Goal: Complete application form: Complete application form

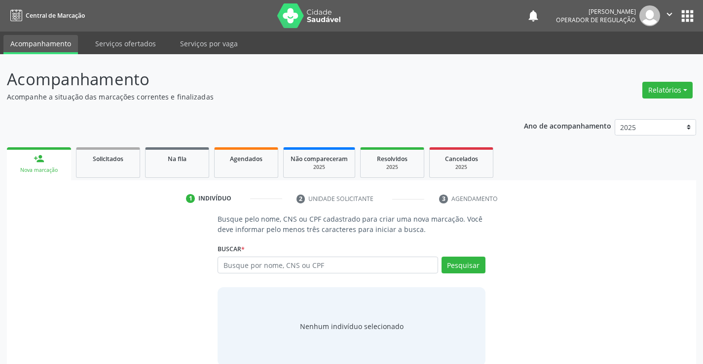
click at [260, 263] on input "text" at bounding box center [327, 265] width 220 height 17
type input "708608068532182"
click at [443, 262] on button "Pesquisar" at bounding box center [463, 265] width 44 height 17
type input "708608068532182"
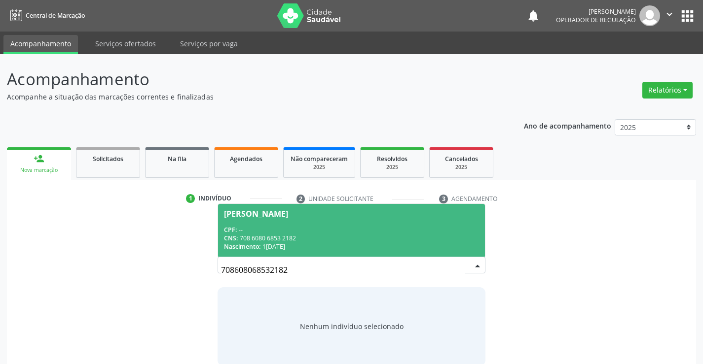
click at [321, 231] on div "CPF: --" at bounding box center [351, 230] width 254 height 8
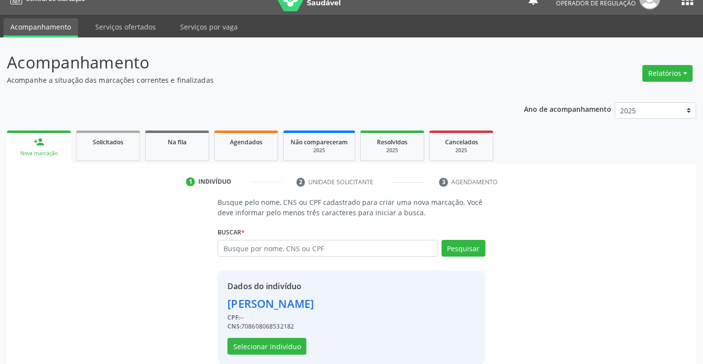
scroll to position [31, 0]
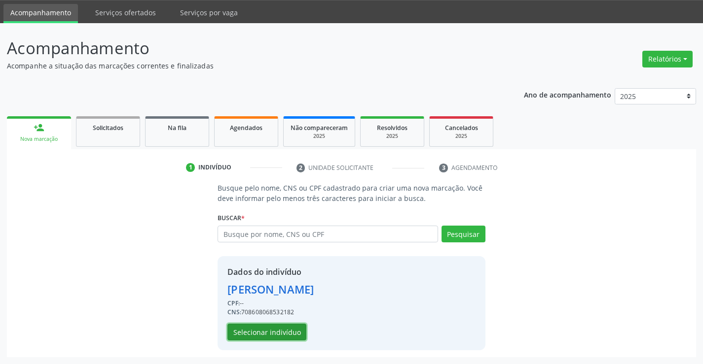
click at [253, 332] on button "Selecionar indivíduo" at bounding box center [266, 332] width 79 height 17
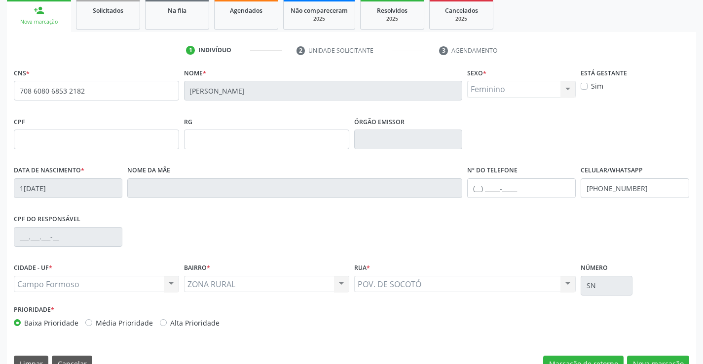
scroll to position [170, 0]
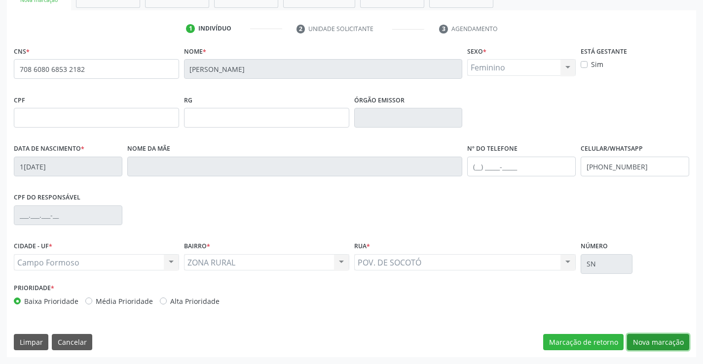
click at [640, 340] on button "Nova marcação" at bounding box center [658, 342] width 62 height 17
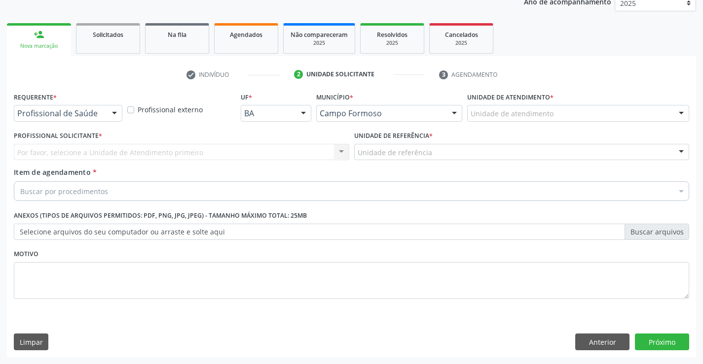
scroll to position [124, 0]
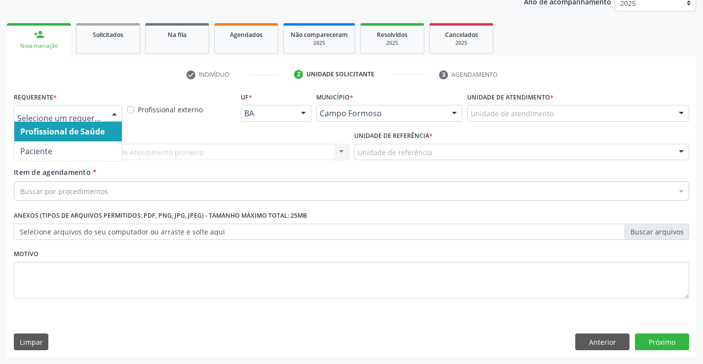
click at [116, 109] on div at bounding box center [114, 114] width 15 height 17
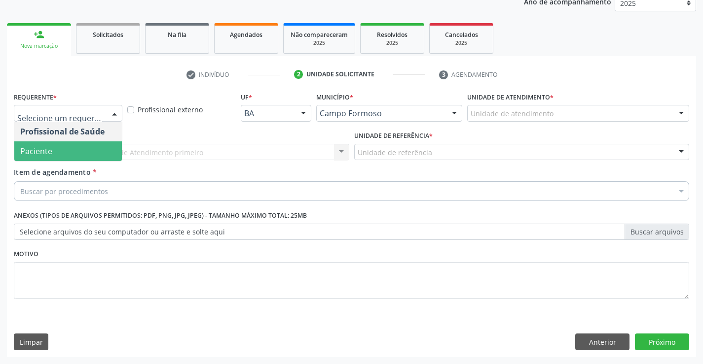
click at [74, 149] on span "Paciente" at bounding box center [67, 152] width 107 height 20
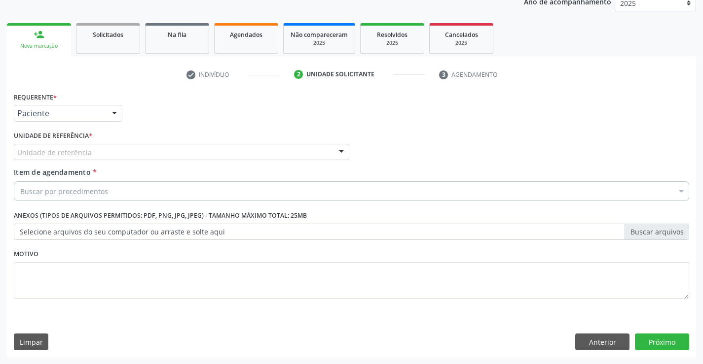
click at [143, 152] on div "Unidade de referência" at bounding box center [181, 152] width 335 height 17
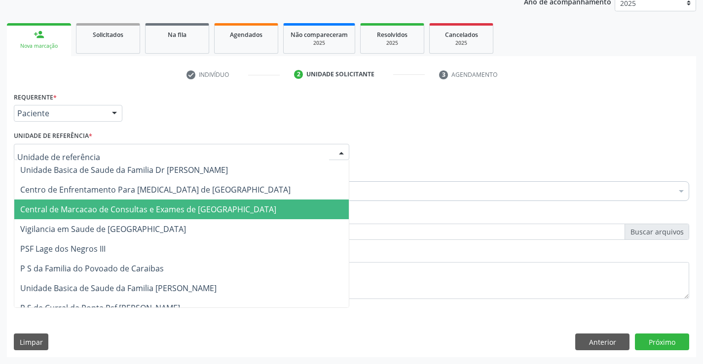
click at [143, 209] on span "Central de Marcacao de Consultas e Exames de [GEOGRAPHIC_DATA]" at bounding box center [148, 209] width 256 height 11
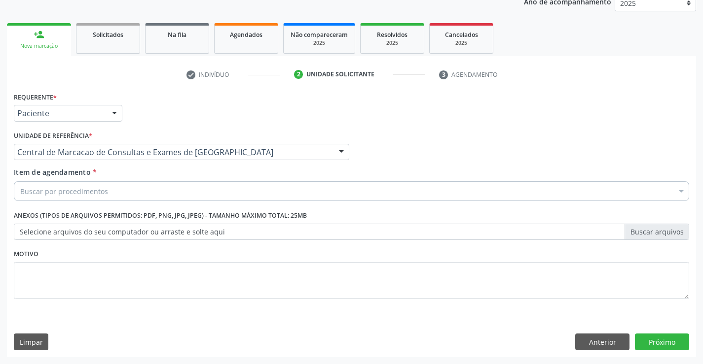
click at [177, 194] on div "Buscar por procedimentos" at bounding box center [351, 191] width 675 height 20
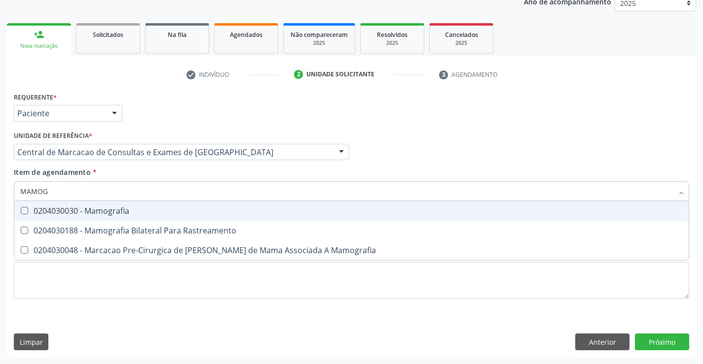
type input "MAMOGR"
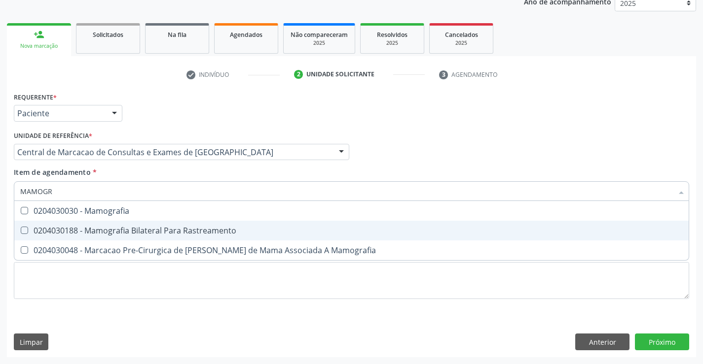
click at [205, 230] on div "0204030188 - Mamografia Bilateral Para Rastreamento" at bounding box center [351, 231] width 662 height 8
checkbox Rastreamento "true"
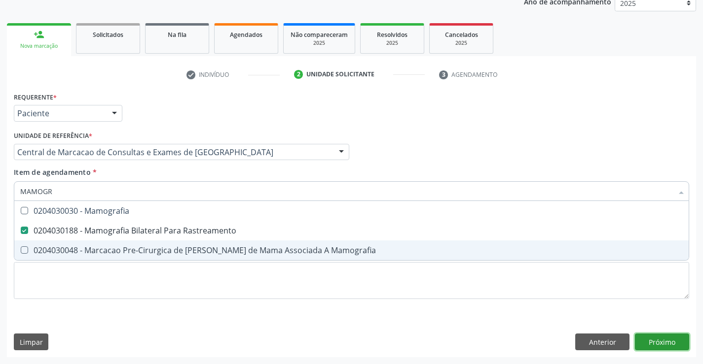
click at [670, 342] on div "Requerente * Paciente Profissional de Saúde Paciente Nenhum resultado encontrad…" at bounding box center [351, 224] width 689 height 268
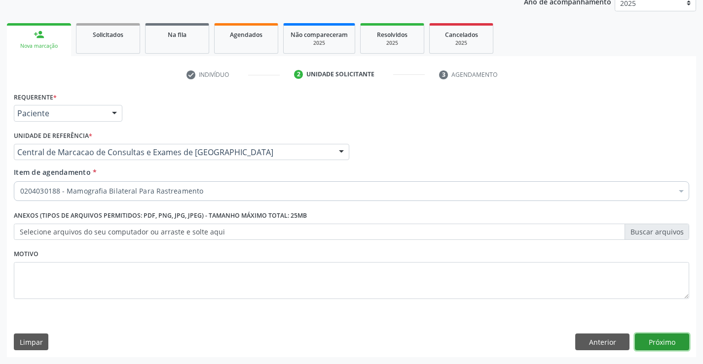
click at [670, 342] on button "Próximo" at bounding box center [662, 342] width 54 height 17
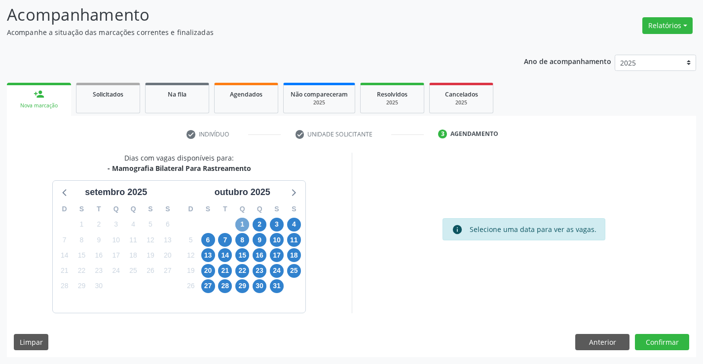
click at [242, 223] on span "1" at bounding box center [242, 225] width 14 height 14
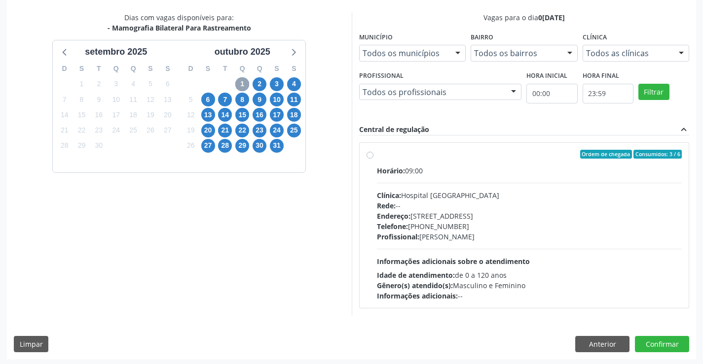
scroll to position [207, 0]
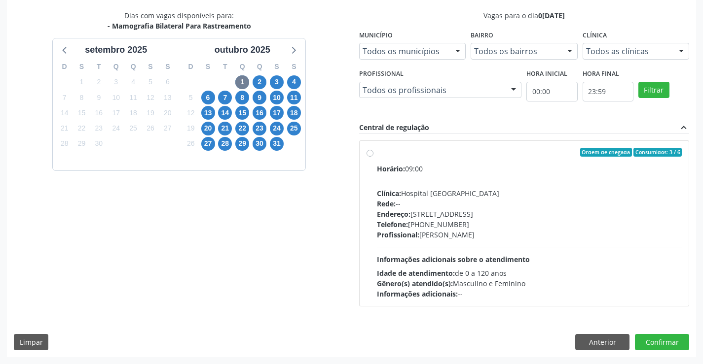
click at [445, 226] on div "Telefone: [PHONE_NUMBER]" at bounding box center [529, 224] width 305 height 10
click at [373, 157] on input "Ordem de chegada Consumidos: 3 / 6 Horário: 09:00 Clínica: Hospital [GEOGRAPHIC…" at bounding box center [369, 152] width 7 height 9
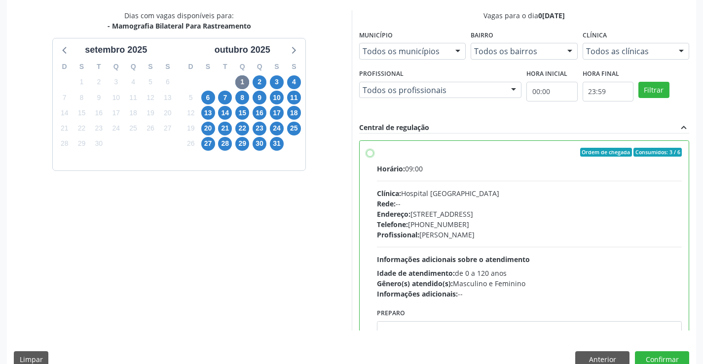
radio input "true"
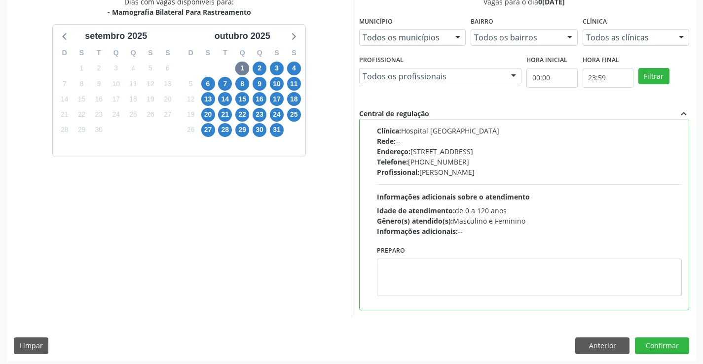
scroll to position [225, 0]
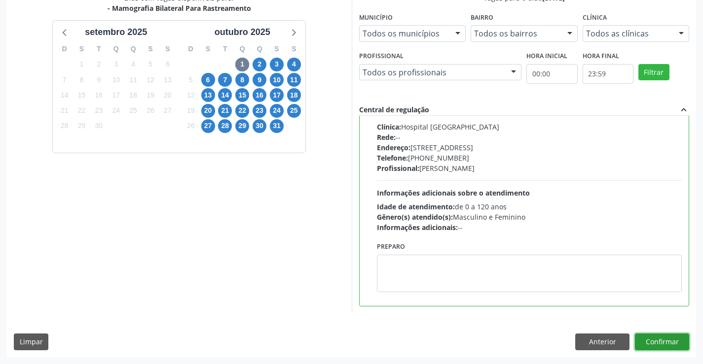
click at [672, 341] on button "Confirmar" at bounding box center [662, 342] width 54 height 17
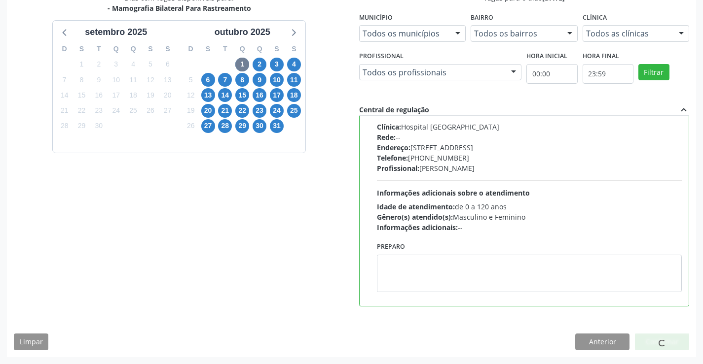
scroll to position [0, 0]
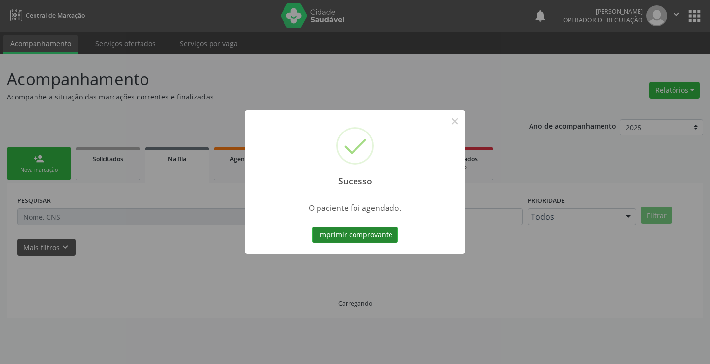
click at [352, 234] on button "Imprimir comprovante" at bounding box center [355, 235] width 86 height 17
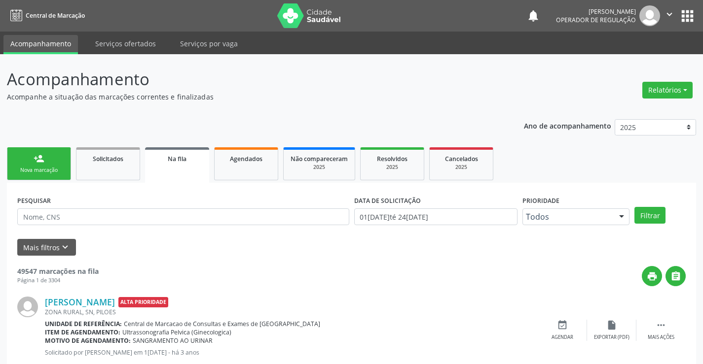
click at [68, 169] on link "person_add Nova marcação" at bounding box center [39, 163] width 64 height 33
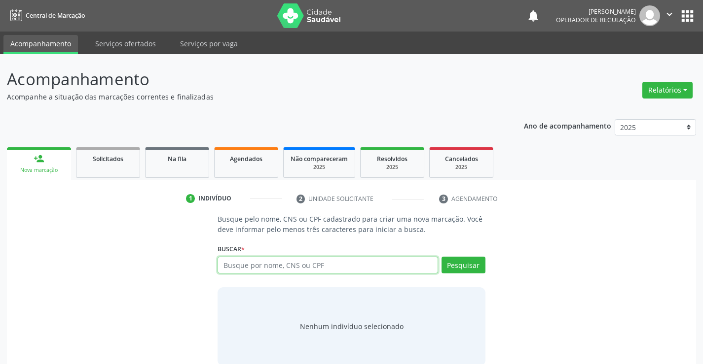
click at [313, 264] on input "text" at bounding box center [327, 265] width 220 height 17
type input "708007397178723"
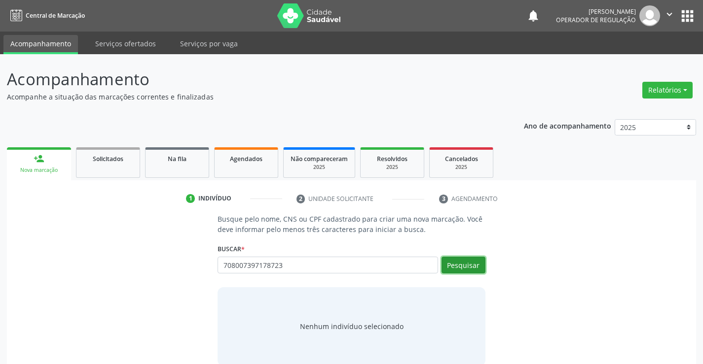
click at [456, 269] on button "Pesquisar" at bounding box center [463, 265] width 44 height 17
type input "708007397178723"
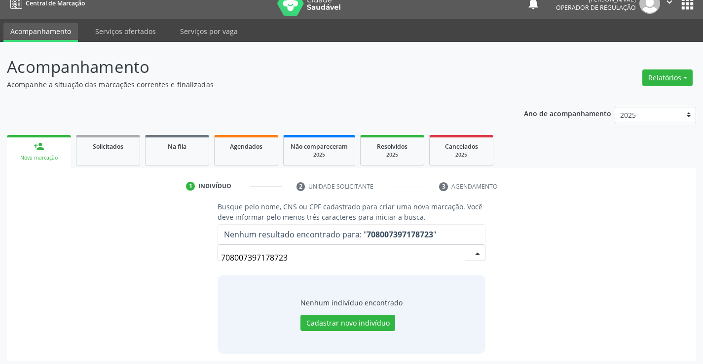
scroll to position [16, 0]
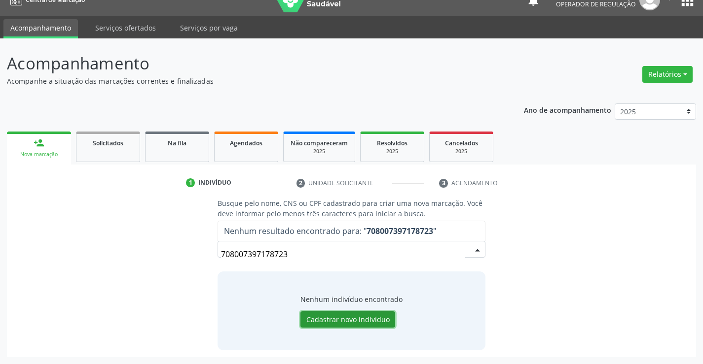
click at [359, 318] on button "Cadastrar novo indivíduo" at bounding box center [347, 320] width 95 height 17
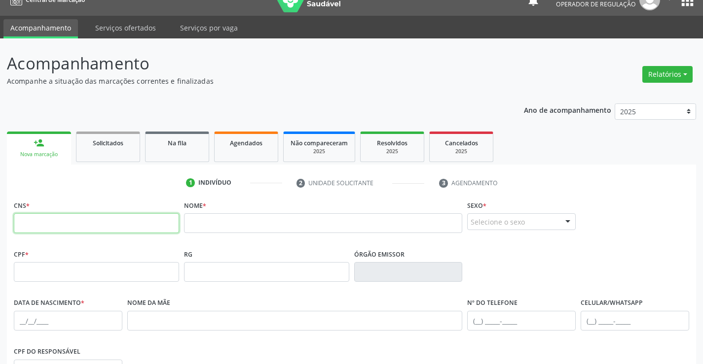
click at [157, 228] on input "text" at bounding box center [96, 224] width 165 height 20
drag, startPoint x: 157, startPoint y: 228, endPoint x: 79, endPoint y: 212, distance: 79.1
click at [79, 212] on div "CNS *" at bounding box center [96, 215] width 165 height 35
click at [90, 219] on input "text" at bounding box center [96, 224] width 165 height 20
type input "708 0073 9717 8723"
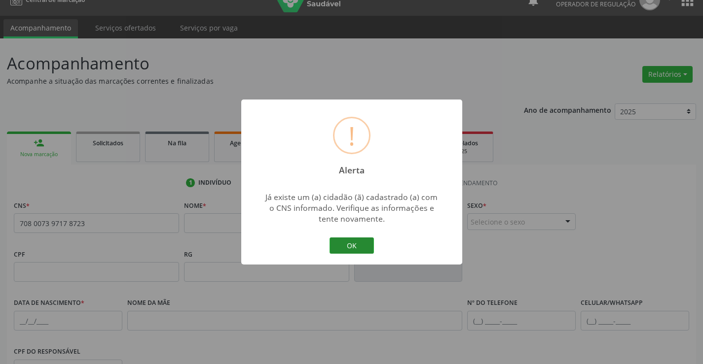
drag, startPoint x: 350, startPoint y: 239, endPoint x: 331, endPoint y: 245, distance: 19.2
click at [345, 241] on button "OK" at bounding box center [351, 246] width 44 height 17
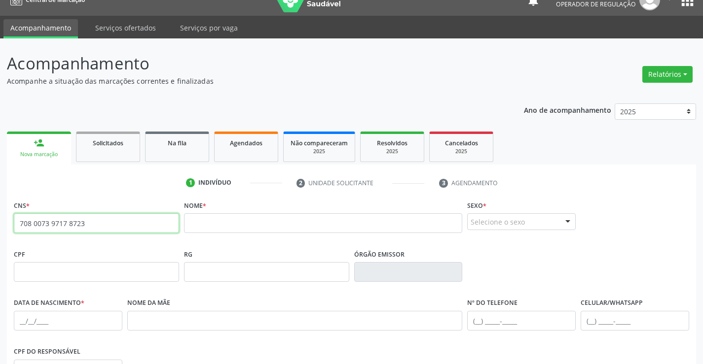
click at [72, 221] on input "708 0073 9717 8723" at bounding box center [96, 224] width 165 height 20
click at [93, 224] on input "708 0073 9717 8723" at bounding box center [96, 224] width 165 height 20
click at [200, 226] on input "text" at bounding box center [323, 224] width 279 height 20
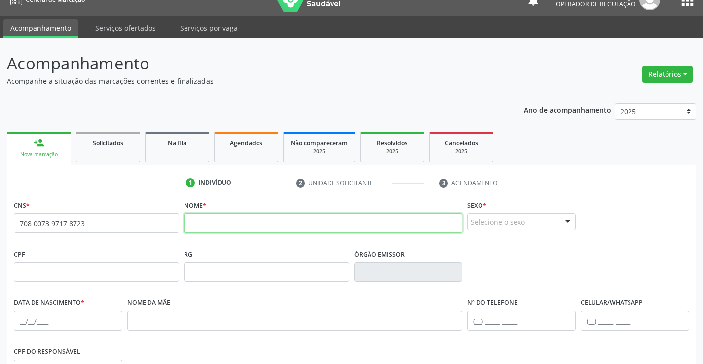
click at [200, 226] on input "text" at bounding box center [323, 224] width 279 height 20
click at [289, 226] on input "text" at bounding box center [323, 224] width 279 height 20
click at [117, 226] on input "708 0073 9717 8723" at bounding box center [96, 224] width 165 height 20
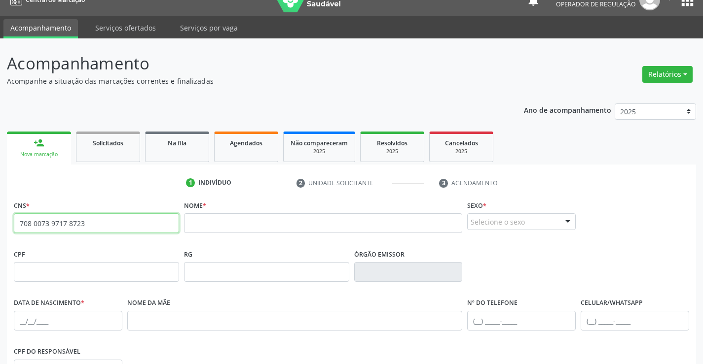
click at [117, 226] on input "708 0073 9717 8723" at bounding box center [96, 224] width 165 height 20
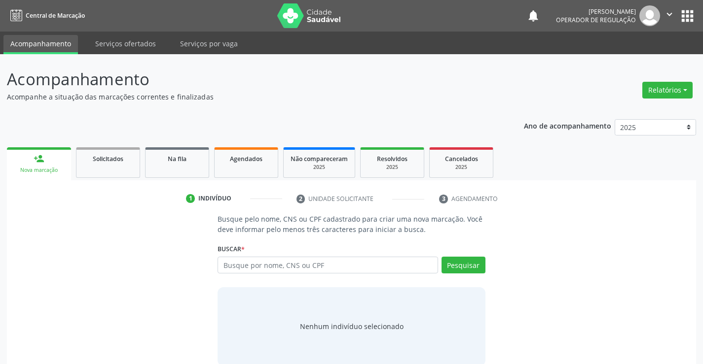
click at [262, 269] on input "text" at bounding box center [327, 265] width 220 height 17
type input "708 0073 9717 8723"
click at [477, 267] on button "Pesquisar" at bounding box center [463, 265] width 44 height 17
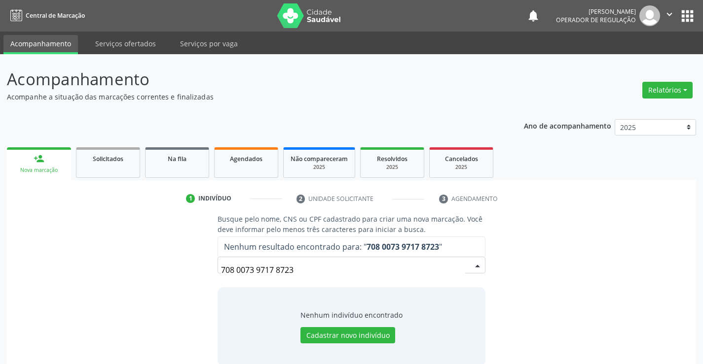
scroll to position [16, 0]
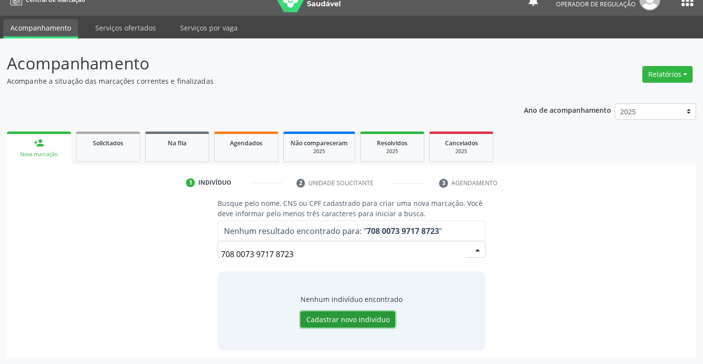
click at [332, 321] on button "Cadastrar novo indivíduo" at bounding box center [347, 320] width 95 height 17
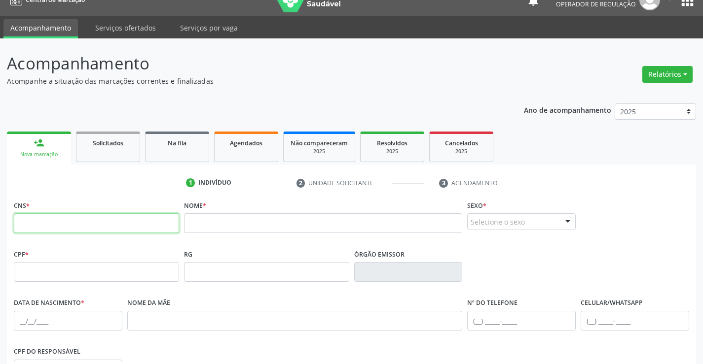
click at [106, 225] on input "text" at bounding box center [96, 224] width 165 height 20
paste input "708 0073 9717 8723"
type input "708 0073 9717 8723"
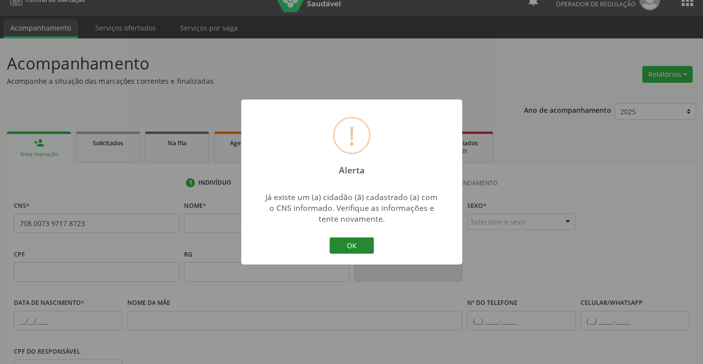
click at [353, 250] on button "OK" at bounding box center [351, 246] width 44 height 17
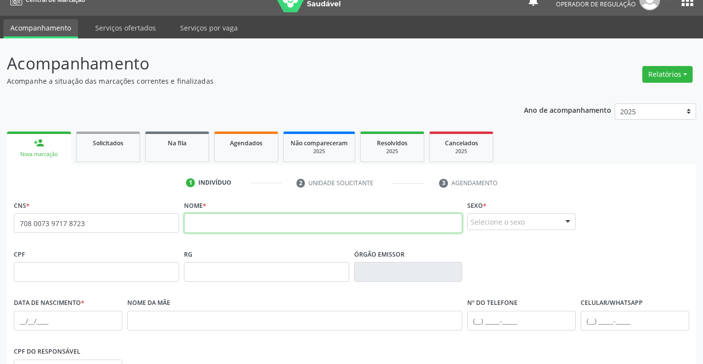
click at [211, 225] on input "text" at bounding box center [323, 224] width 279 height 20
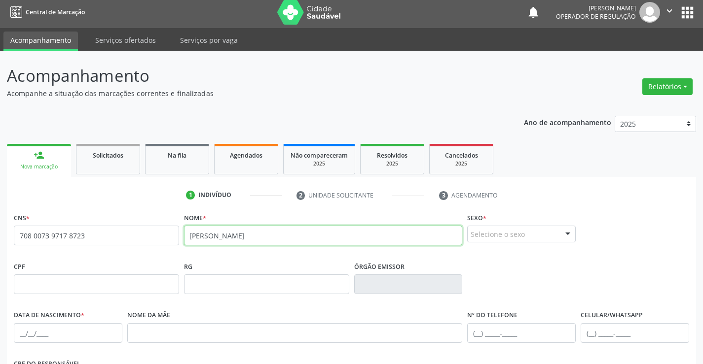
scroll to position [0, 0]
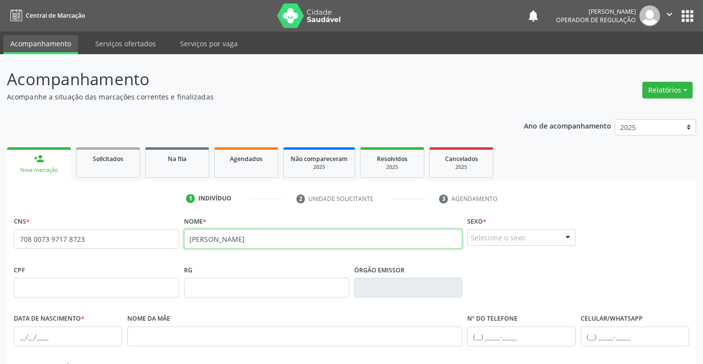
type input "CLEIDE PEREIRA MACEDO"
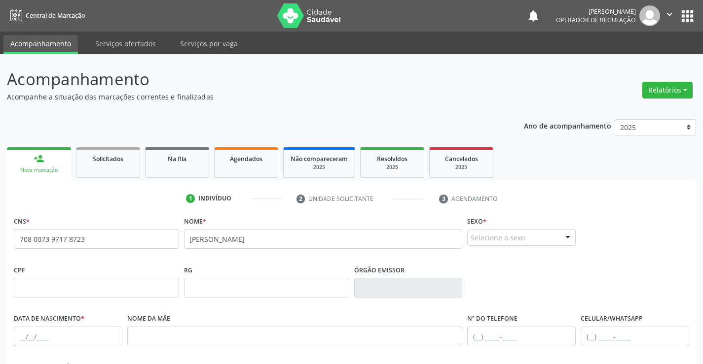
drag, startPoint x: 505, startPoint y: 252, endPoint x: 512, endPoint y: 241, distance: 13.7
click at [508, 250] on fieldset "Sexo * Selecione o sexo Masculino Feminino Nenhum resultado encontrado para: " …" at bounding box center [521, 233] width 108 height 38
click at [513, 239] on div "Selecione o sexo" at bounding box center [521, 237] width 108 height 17
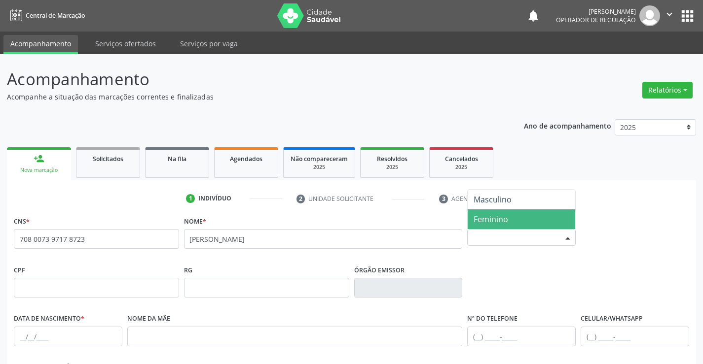
click at [493, 215] on span "Feminino" at bounding box center [490, 219] width 35 height 11
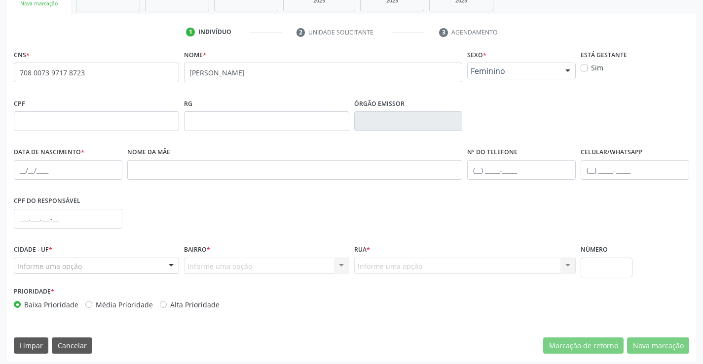
scroll to position [170, 0]
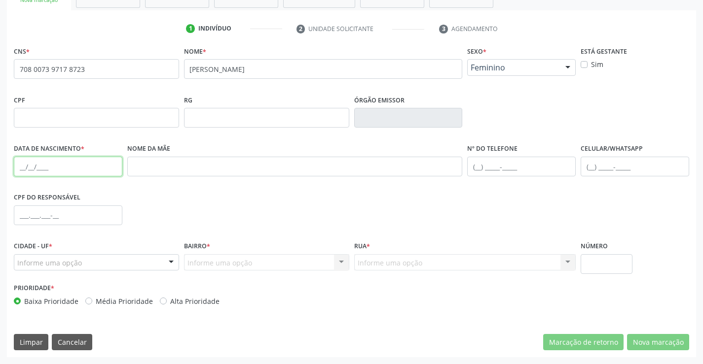
click at [26, 161] on input "text" at bounding box center [68, 167] width 108 height 20
type input "16/04/1961"
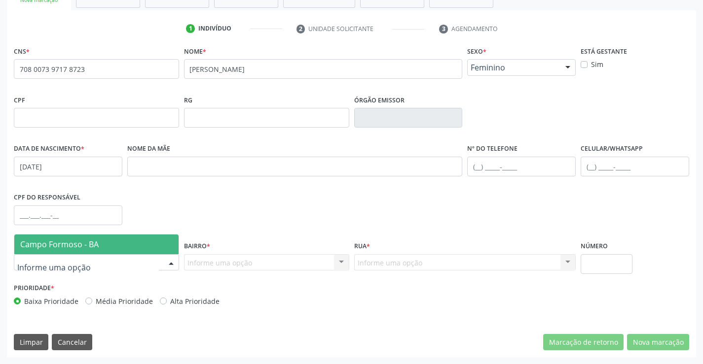
click at [78, 249] on span "Campo Formoso - BA" at bounding box center [59, 244] width 78 height 11
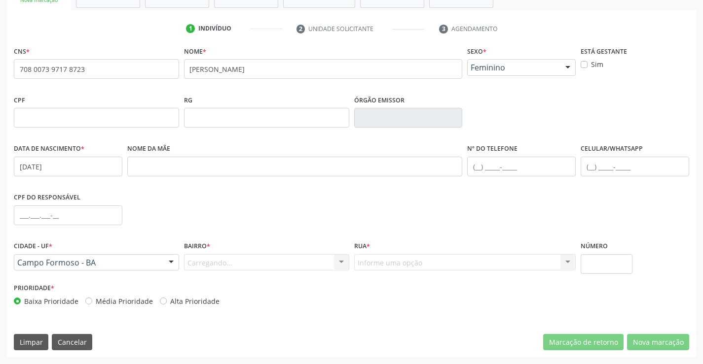
click at [237, 269] on div "Carregando... Nenhum resultado encontrado para: " " Nenhuma opção encontrada. D…" at bounding box center [266, 262] width 165 height 17
click at [333, 264] on div "Informe uma opção" at bounding box center [266, 262] width 165 height 17
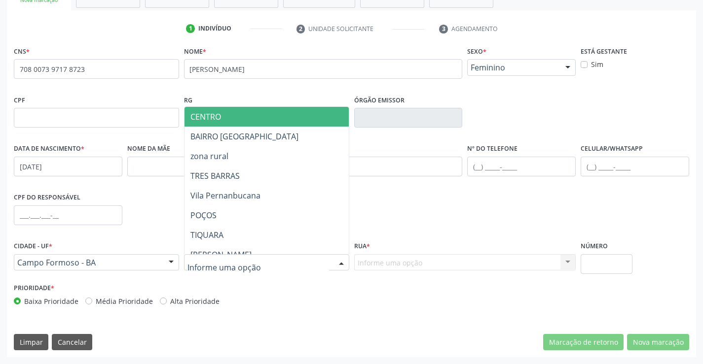
click at [225, 116] on span "CENTRO" at bounding box center [290, 117] width 213 height 20
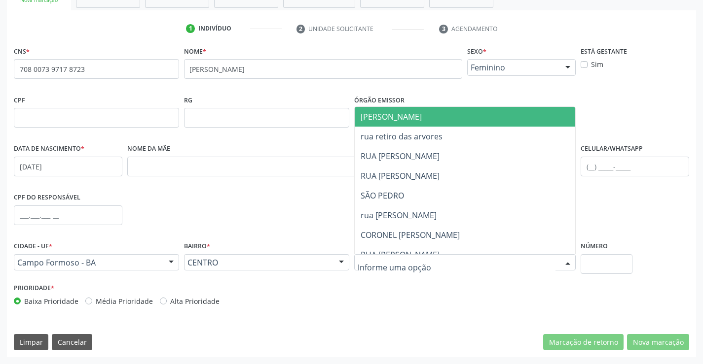
click at [447, 119] on span "JUCA MARQUES" at bounding box center [474, 117] width 238 height 20
